Goal: Information Seeking & Learning: Find specific fact

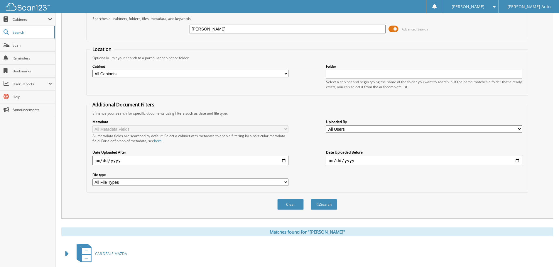
scroll to position [29, 0]
drag, startPoint x: 208, startPoint y: 27, endPoint x: 175, endPoint y: 31, distance: 33.7
click at [176, 32] on div "FETZER Advanced Search" at bounding box center [306, 29] width 435 height 16
type input "WATSON MICHELE"
click at [311, 199] on button "Search" at bounding box center [324, 204] width 26 height 11
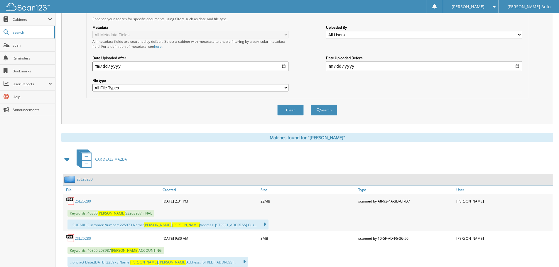
scroll to position [29, 0]
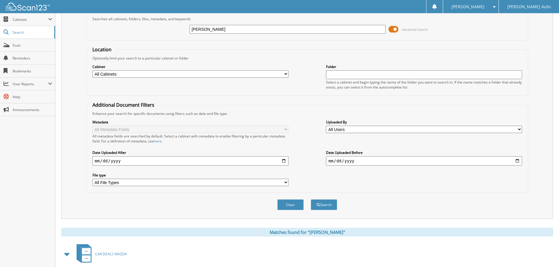
drag, startPoint x: 234, startPoint y: 31, endPoint x: 130, endPoint y: 27, distance: 103.3
click at [130, 27] on div "WATSON MICHELE Advanced Search" at bounding box center [306, 29] width 435 height 16
type input "2S25845A"
click at [311, 199] on button "Search" at bounding box center [324, 204] width 26 height 11
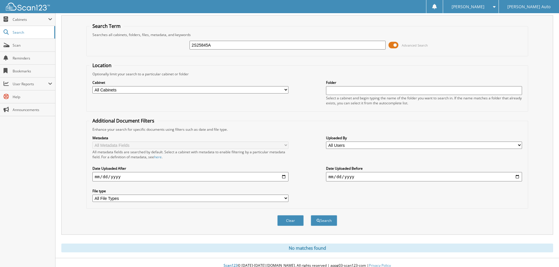
scroll to position [20, 0]
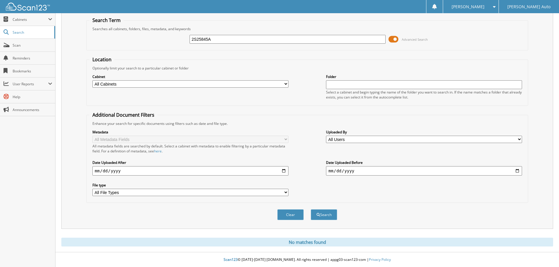
click at [218, 36] on input "2S25845A" at bounding box center [288, 39] width 196 height 9
type input "2S25845"
click at [311, 209] on button "Search" at bounding box center [324, 214] width 26 height 11
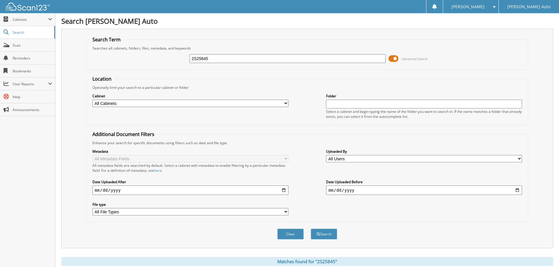
drag, startPoint x: 221, startPoint y: 60, endPoint x: 178, endPoint y: 62, distance: 43.5
click at [178, 62] on div "2S25845 Advanced Search" at bounding box center [306, 59] width 435 height 16
type input "2S25856"
click at [311, 229] on button "Search" at bounding box center [324, 234] width 26 height 11
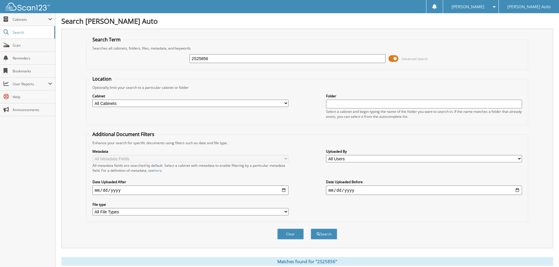
click at [359, 48] on div "Searches all cabinets, folders, files, metadata, and keywords" at bounding box center [306, 48] width 435 height 5
click at [356, 49] on div "Searches all cabinets, folders, files, metadata, and keywords" at bounding box center [306, 48] width 435 height 5
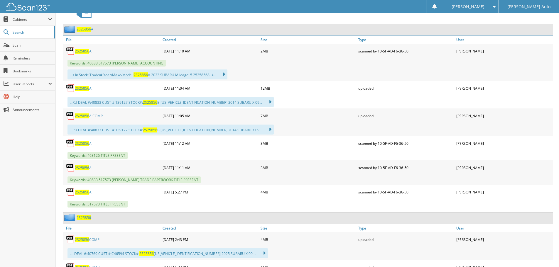
scroll to position [264, 0]
